Goal: Task Accomplishment & Management: Use online tool/utility

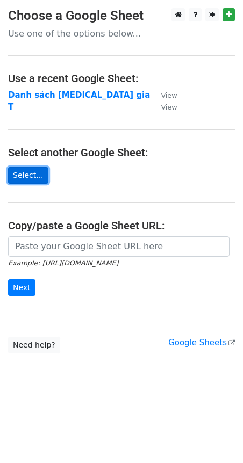
click at [39, 169] on link "Select..." at bounding box center [28, 175] width 40 height 17
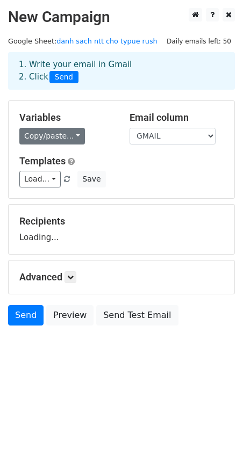
click at [45, 141] on link "Copy/paste..." at bounding box center [52, 136] width 66 height 17
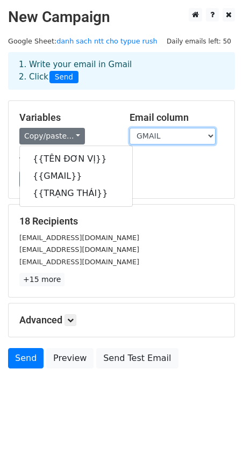
click at [182, 138] on select "TÊN ĐƠN VỊ GMAIL TRẠNG THÁI" at bounding box center [172, 136] width 86 height 17
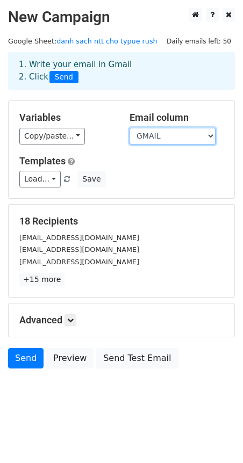
click at [129, 128] on select "TÊN ĐƠN VỊ GMAIL TRẠNG THÁI" at bounding box center [172, 136] width 86 height 17
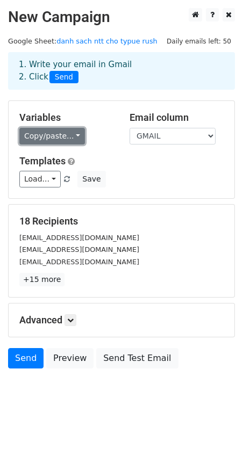
click at [45, 136] on link "Copy/paste..." at bounding box center [52, 136] width 66 height 17
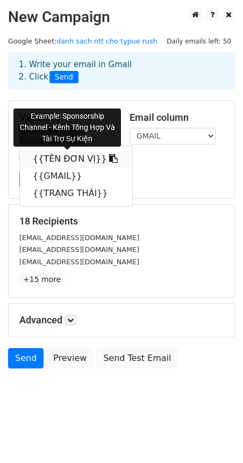
click at [68, 154] on link "{{TÊN ĐƠN VỊ}}" at bounding box center [76, 158] width 112 height 17
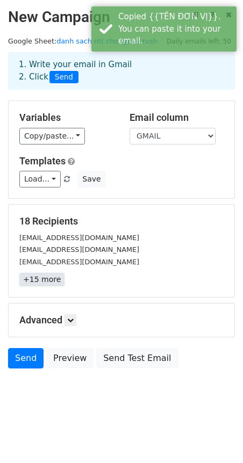
click at [53, 280] on link "+15 more" at bounding box center [41, 279] width 45 height 13
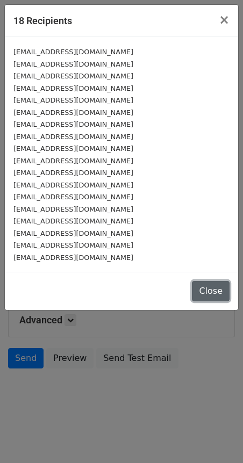
click at [206, 288] on button "Close" at bounding box center [211, 291] width 38 height 20
